Goal: Navigation & Orientation: Find specific page/section

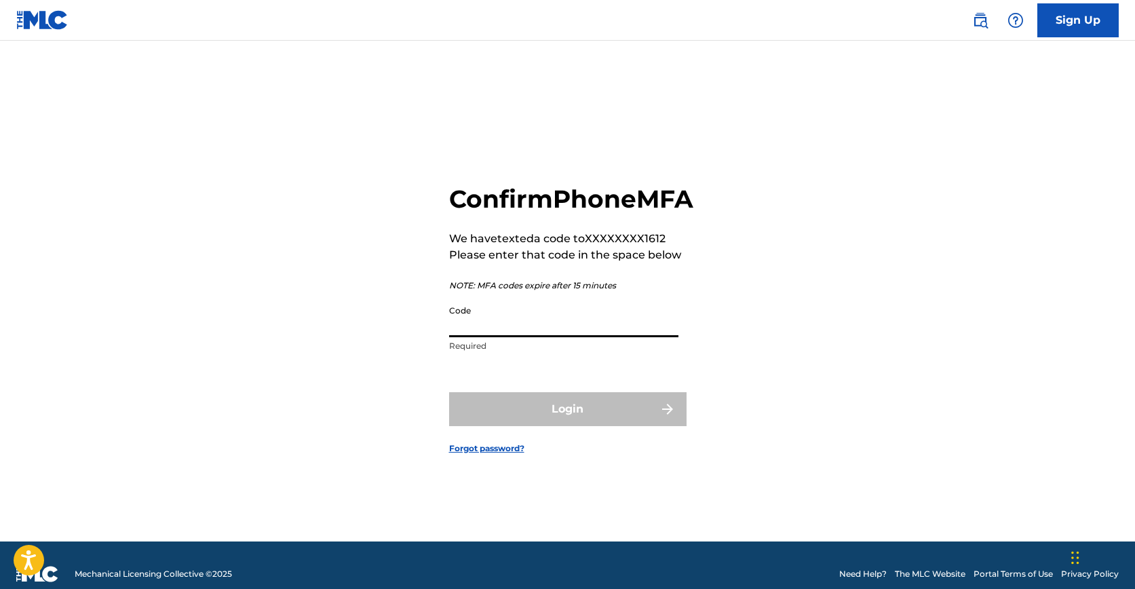
click at [587, 329] on input "Code" at bounding box center [563, 317] width 229 height 39
paste input "322084"
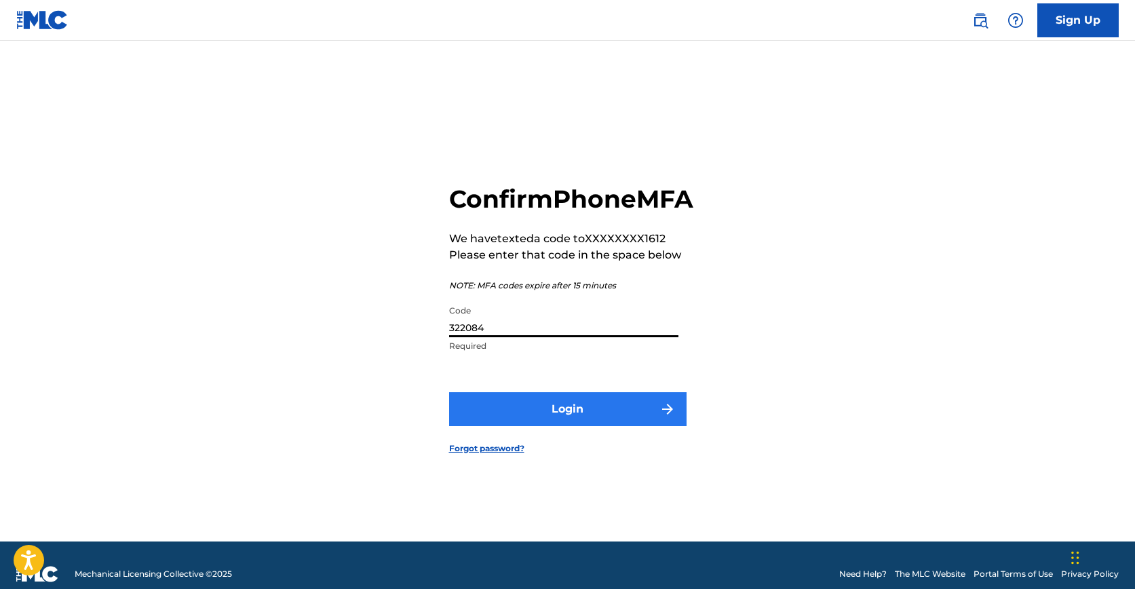
type input "322084"
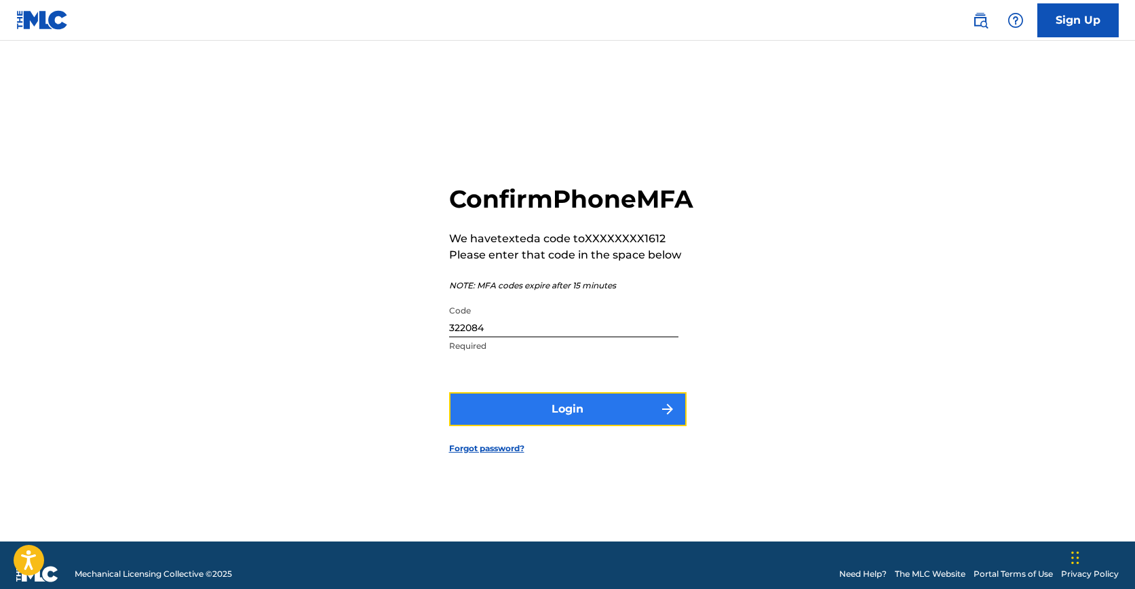
click at [565, 417] on button "Login" at bounding box center [567, 409] width 237 height 34
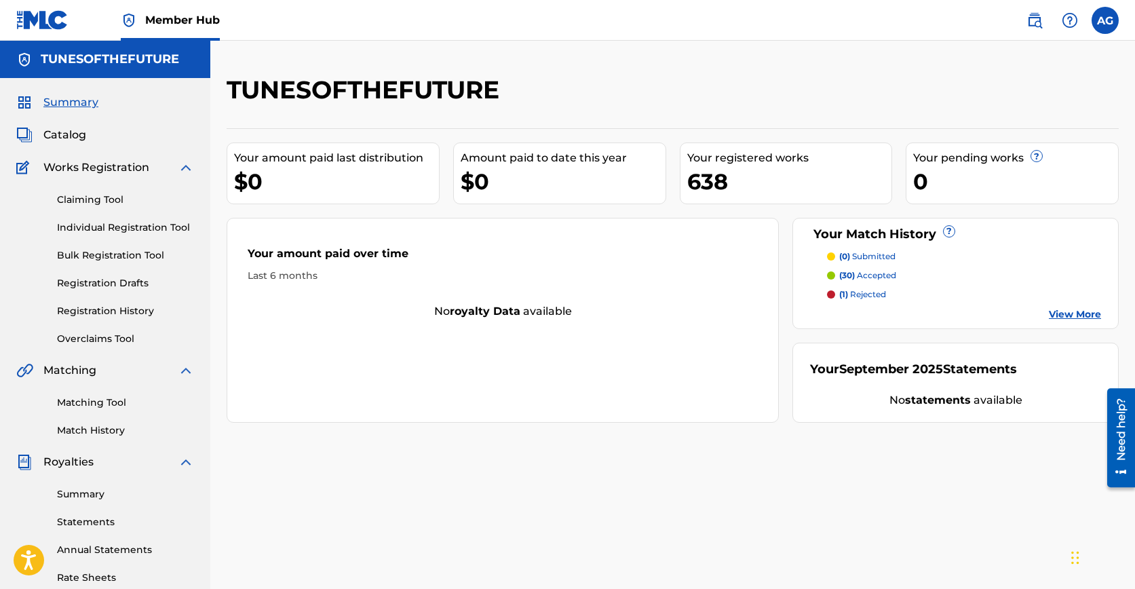
click at [292, 273] on div "Last 6 months" at bounding box center [503, 276] width 510 height 14
